Goal: Contribute content

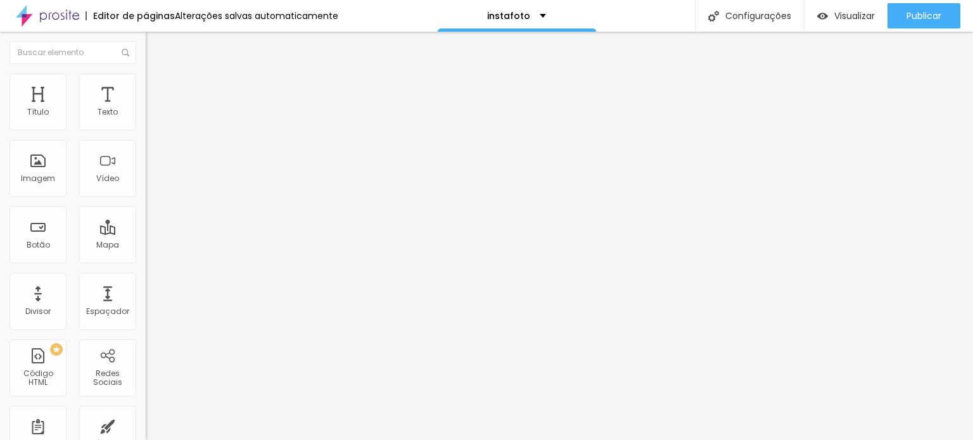
click at [146, 188] on div at bounding box center [219, 159] width 146 height 98
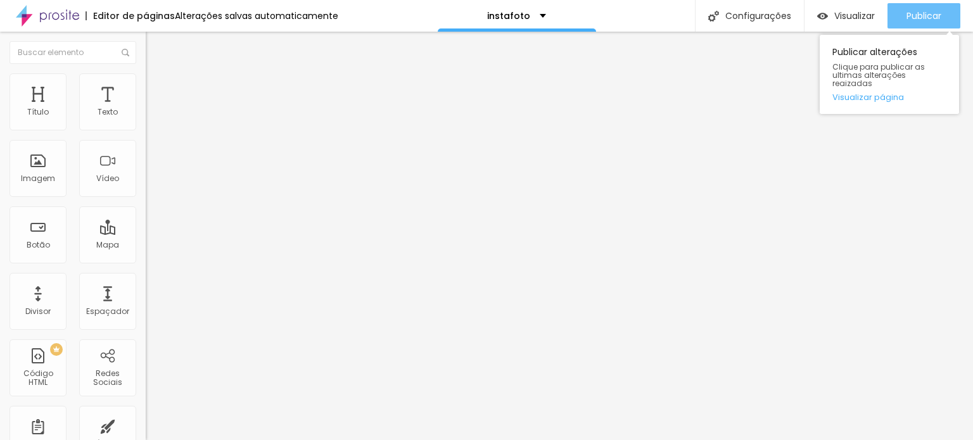
click at [926, 11] on span "Publicar" at bounding box center [924, 16] width 35 height 10
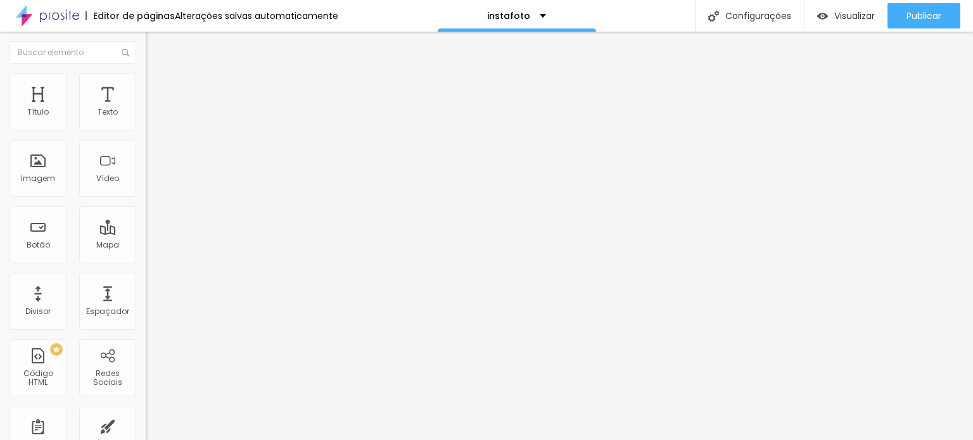
click at [146, 402] on input "CLIQUE AQUI E FAÇA SEU ORÇAMENTO" at bounding box center [222, 408] width 152 height 13
type input "a"
drag, startPoint x: 122, startPoint y: 181, endPoint x: 0, endPoint y: 177, distance: 122.3
click at [146, 177] on div "Número do WhatsApp * [PHONE_NUMBER] + 55 Texto do botão ATENDIMENTO IMEDIATO Me…" at bounding box center [219, 320] width 146 height 423
type input "ATENDIMENTO IMEDIATO"
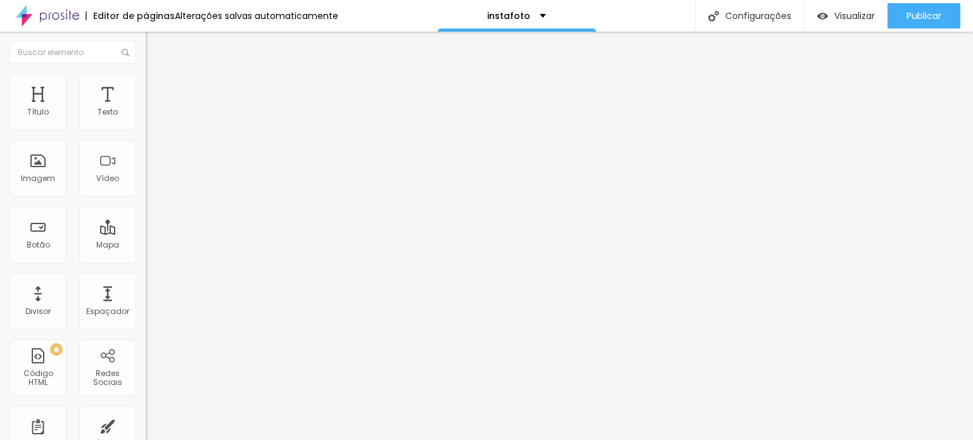
click at [146, 402] on input "CLIQUE AQUI E FAÇA SEU ORÇAMENTO" at bounding box center [222, 408] width 152 height 13
paste input "ATENDIMENTO IMEDIA"
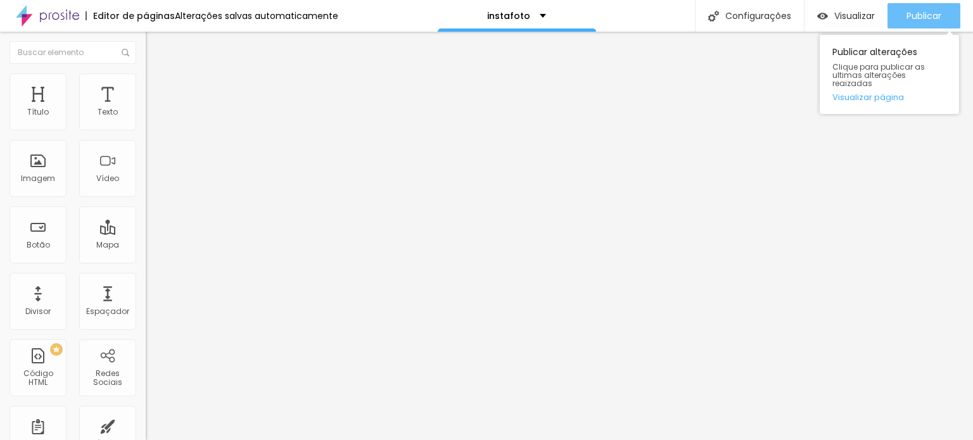
type input "ATENDIMENTO IMEDIATO"
click at [929, 16] on span "Publicar" at bounding box center [924, 16] width 35 height 10
